Goal: Find specific page/section: Find specific page/section

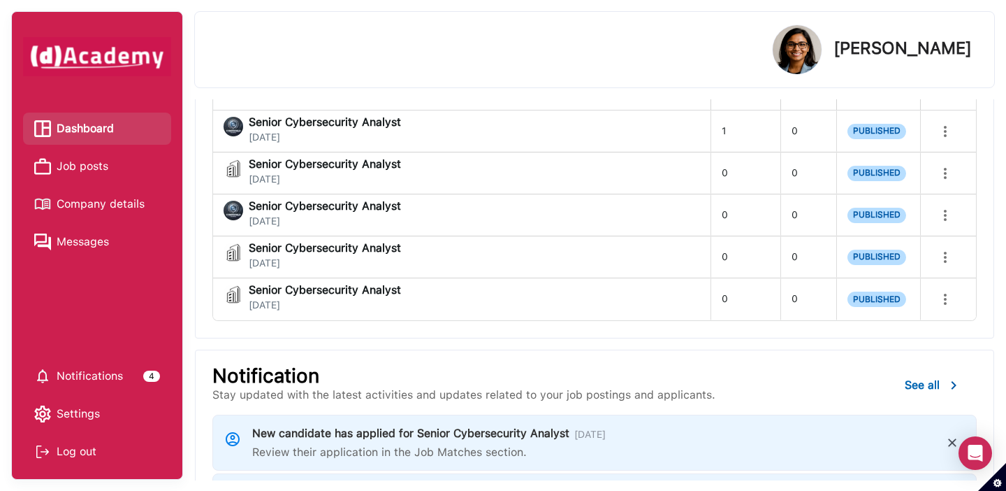
scroll to position [117, 0]
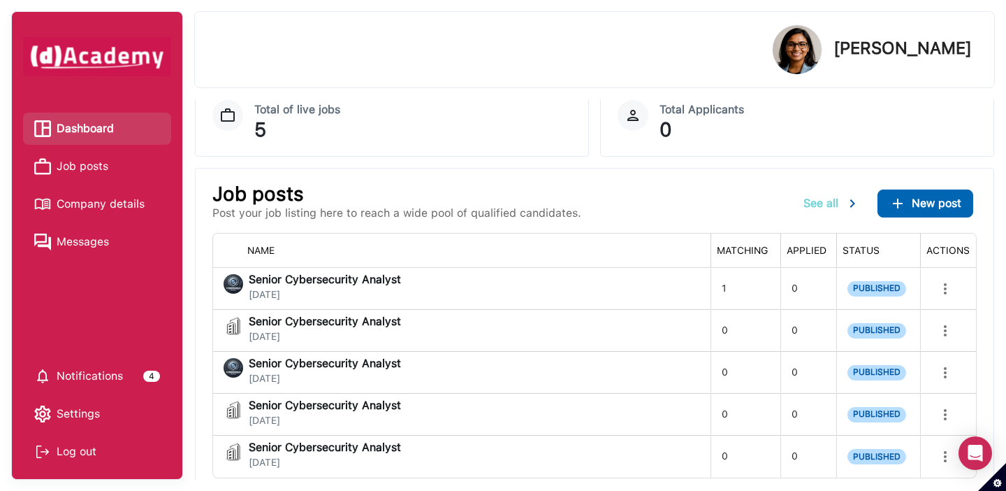
click at [823, 205] on span "See all" at bounding box center [821, 202] width 35 height 13
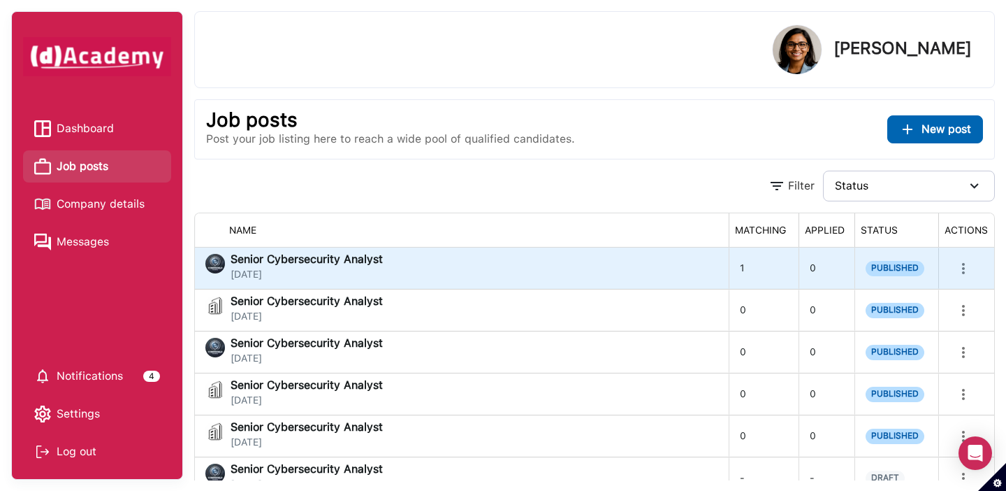
click at [263, 267] on div "Senior Cybersecurity Analyst [DATE]" at bounding box center [307, 267] width 152 height 27
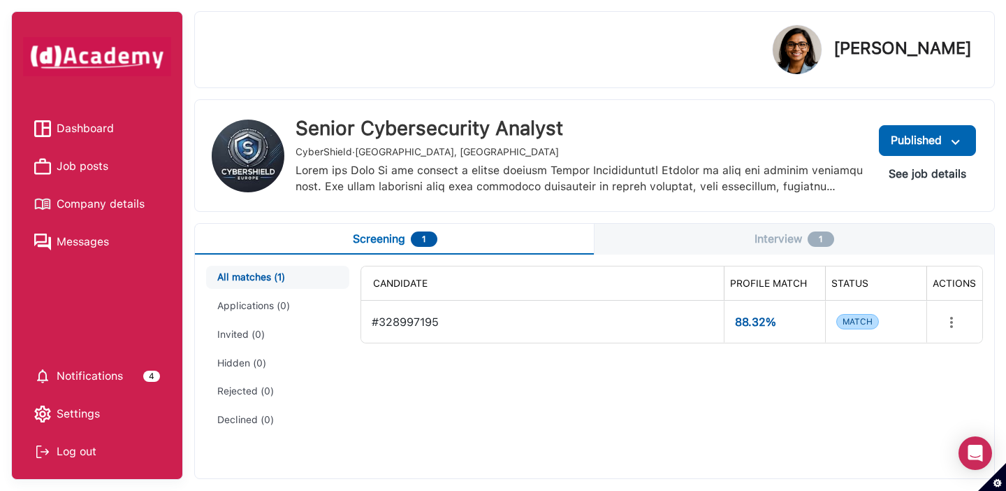
click at [783, 247] on button "Interview 1" at bounding box center [795, 239] width 400 height 31
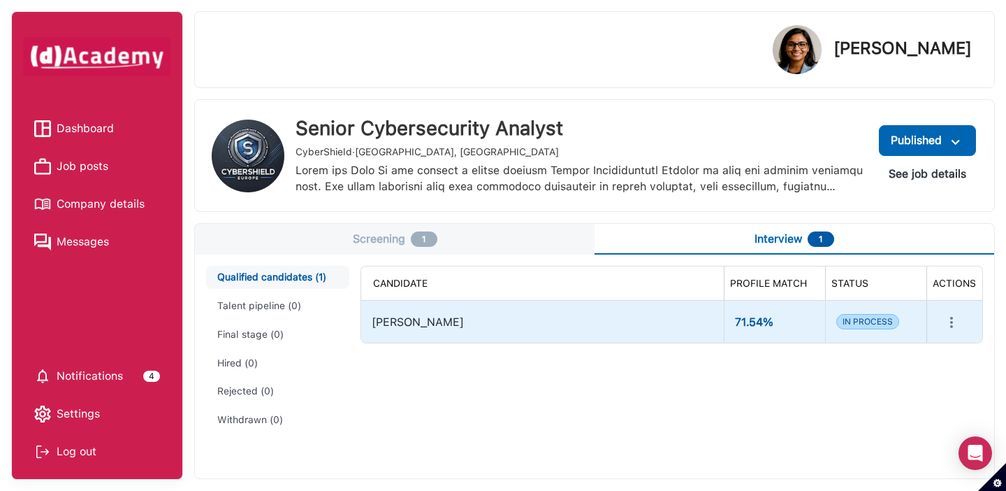
click at [403, 313] on div "[PERSON_NAME]" at bounding box center [542, 321] width 341 height 29
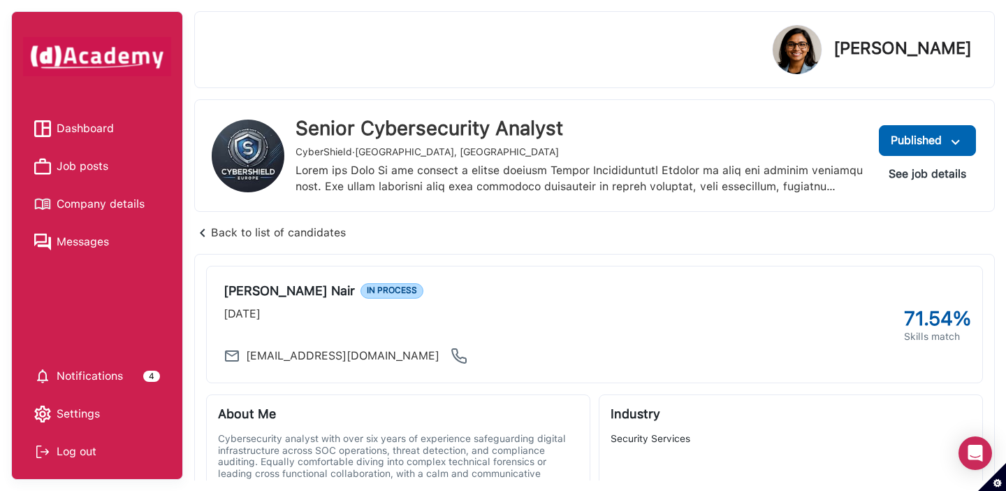
scroll to position [148, 0]
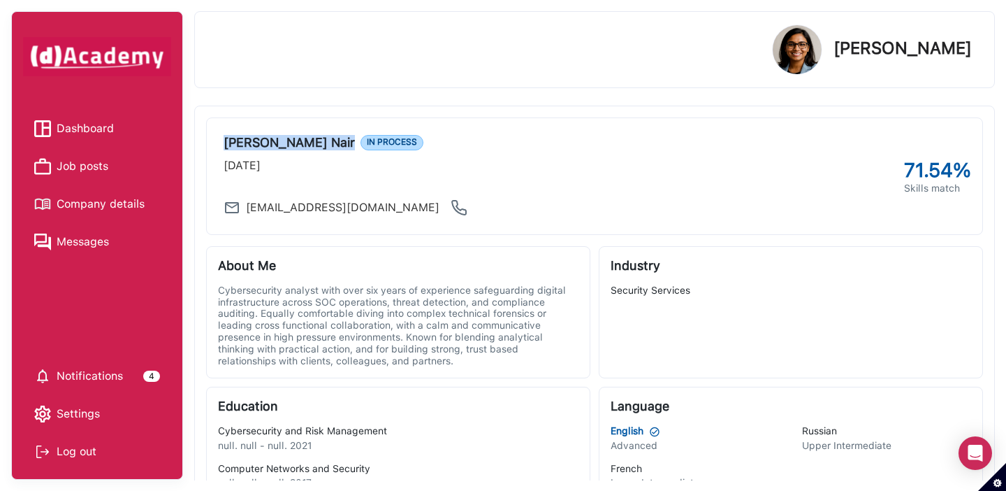
drag, startPoint x: 221, startPoint y: 145, endPoint x: 295, endPoint y: 145, distance: 74.1
click at [295, 145] on div "[PERSON_NAME] IN PROCESS [DATE] [EMAIL_ADDRESS][DOMAIN_NAME]" at bounding box center [348, 176] width 261 height 94
click at [92, 444] on div "Log out" at bounding box center [97, 451] width 126 height 21
